Goal: Task Accomplishment & Management: Manage account settings

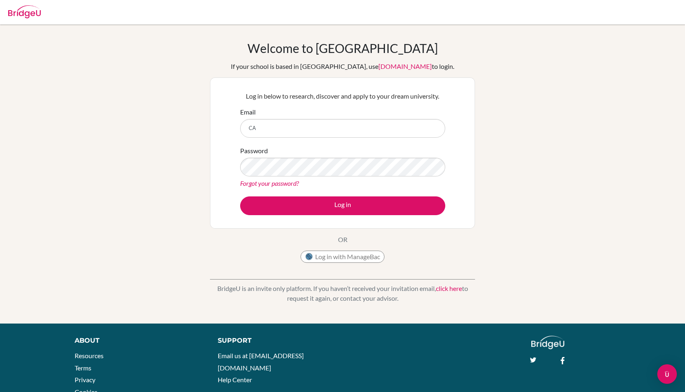
type input "C"
type input "[EMAIL_ADDRESS][DOMAIN_NAME]"
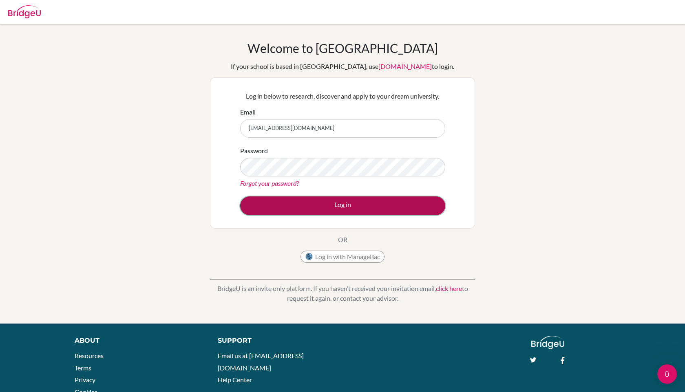
click at [329, 213] on button "Log in" at bounding box center [342, 206] width 205 height 19
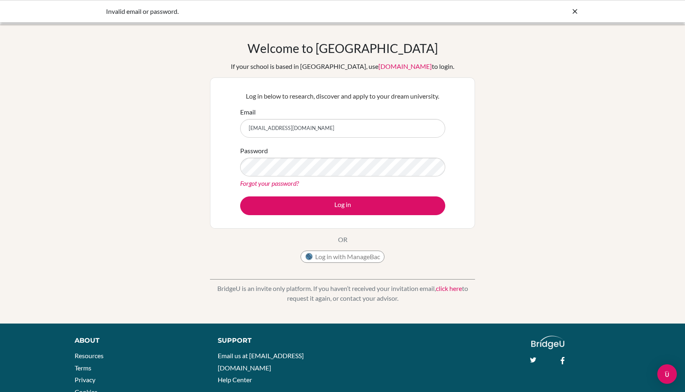
click at [579, 7] on div "Invalid email or password." at bounding box center [342, 11] width 685 height 22
click at [576, 11] on icon at bounding box center [575, 11] width 8 height 8
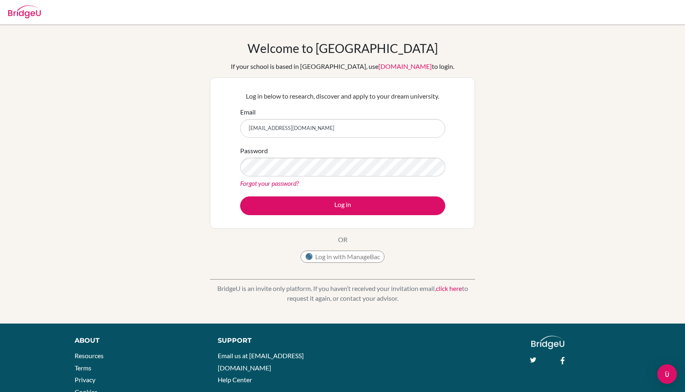
click at [26, 6] on img at bounding box center [24, 11] width 33 height 13
click at [27, 11] on img at bounding box center [24, 11] width 33 height 13
